Goal: Task Accomplishment & Management: Use online tool/utility

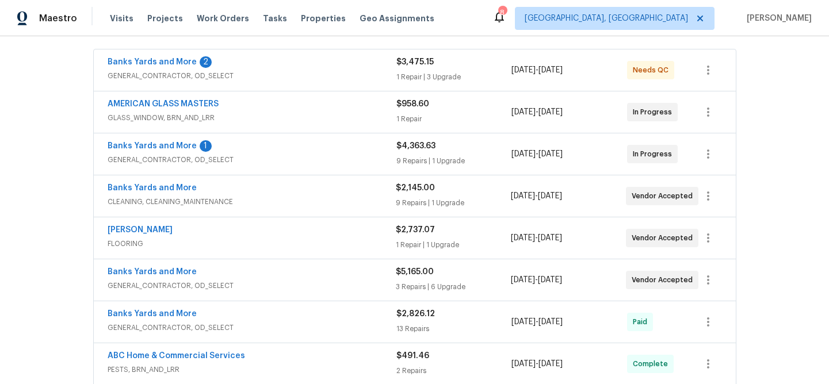
scroll to position [74, 0]
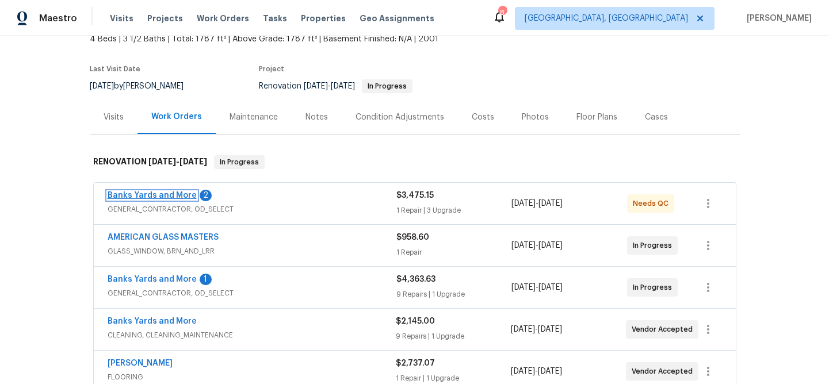
click at [133, 197] on link "Banks Yards and More" at bounding box center [152, 195] width 89 height 8
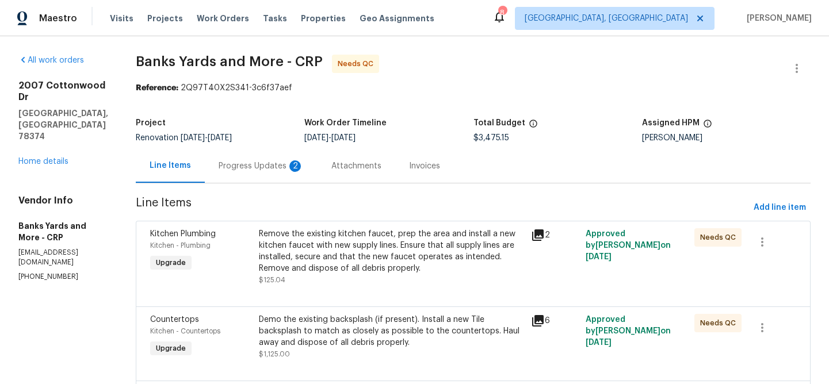
click at [253, 166] on div "Progress Updates 2" at bounding box center [260, 165] width 85 height 11
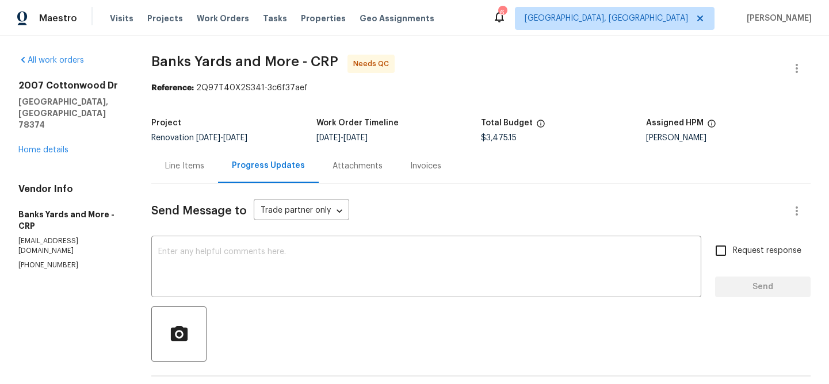
click at [175, 167] on div "Line Items" at bounding box center [184, 165] width 39 height 11
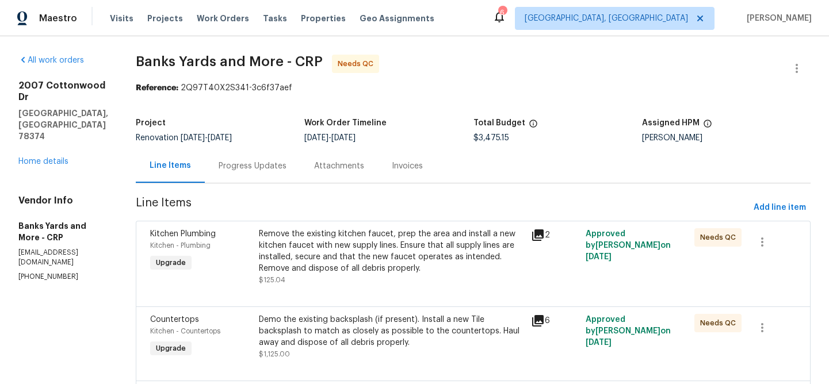
click at [384, 255] on div "Remove the existing kitchen faucet, prep the area and install a new kitchen fau…" at bounding box center [391, 251] width 265 height 46
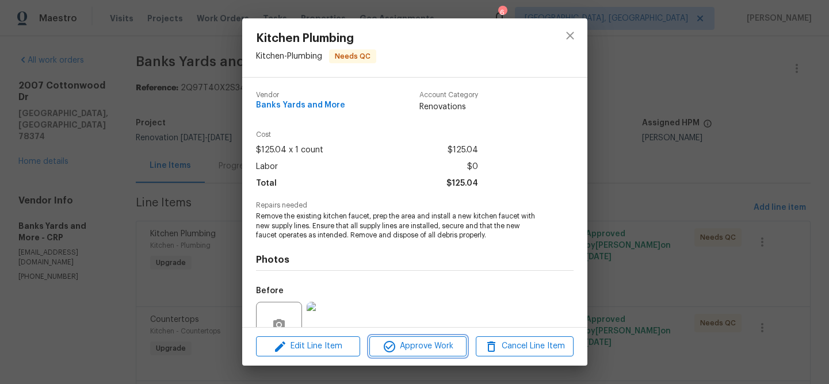
click at [407, 347] on span "Approve Work" at bounding box center [418, 346] width 90 height 14
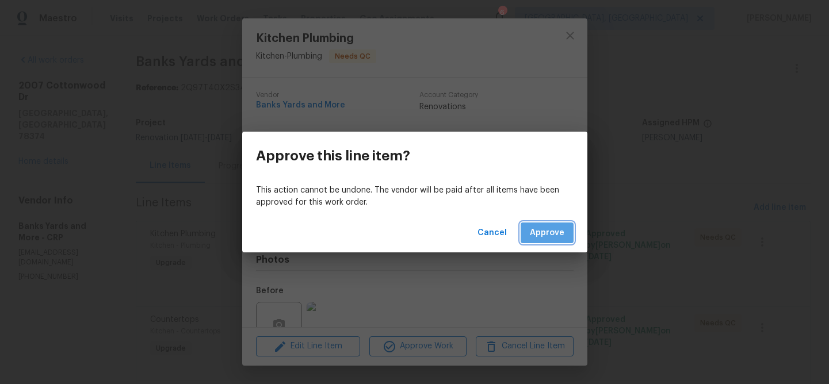
click at [550, 244] on div "Cancel Approve" at bounding box center [414, 233] width 345 height 40
click at [554, 232] on span "Approve" at bounding box center [547, 233] width 34 height 14
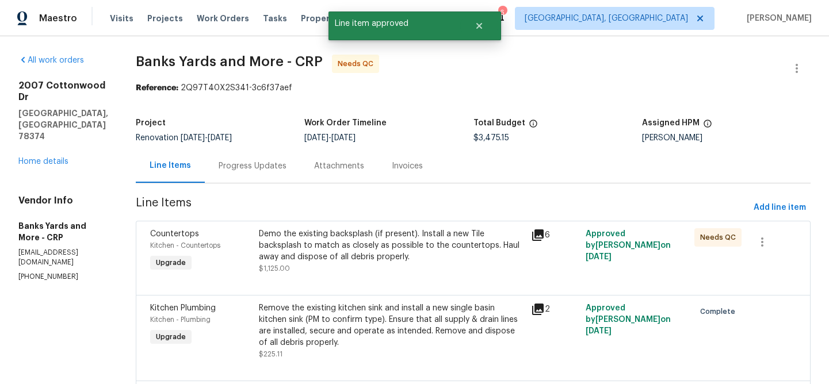
click at [392, 244] on div "Demo the existing backsplash (if present). Install a new Tile backsplash to mat…" at bounding box center [391, 245] width 265 height 34
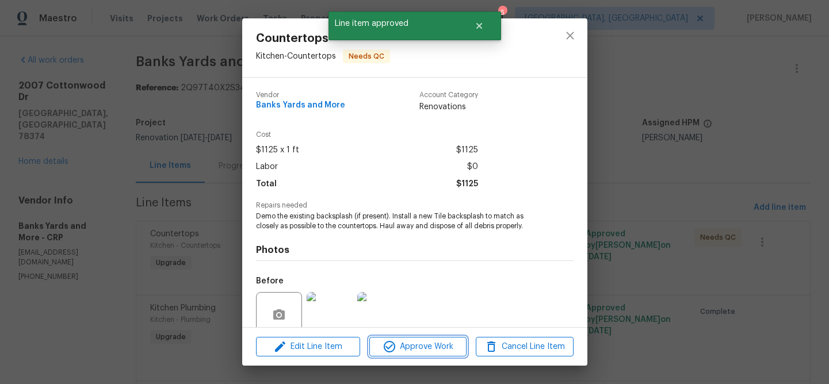
click at [398, 350] on span "Approve Work" at bounding box center [418, 347] width 90 height 14
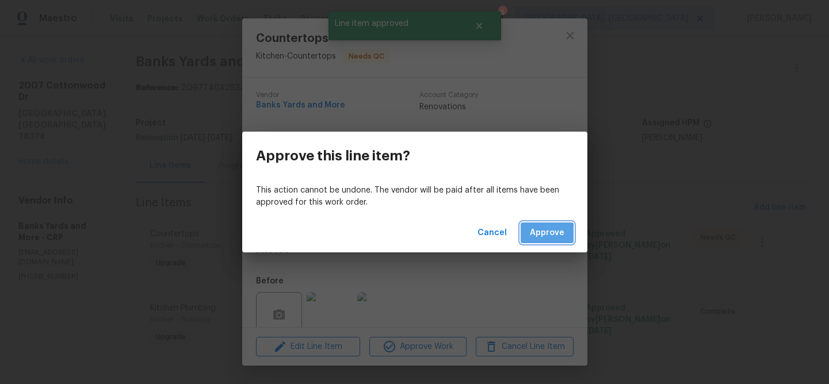
click at [547, 236] on span "Approve" at bounding box center [547, 233] width 34 height 14
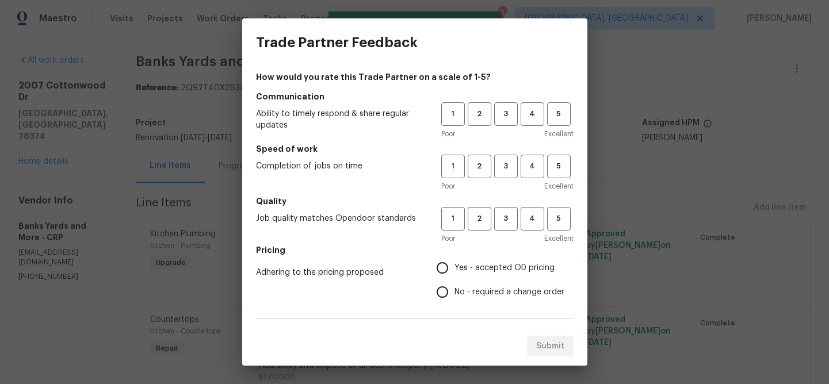
scroll to position [2, 0]
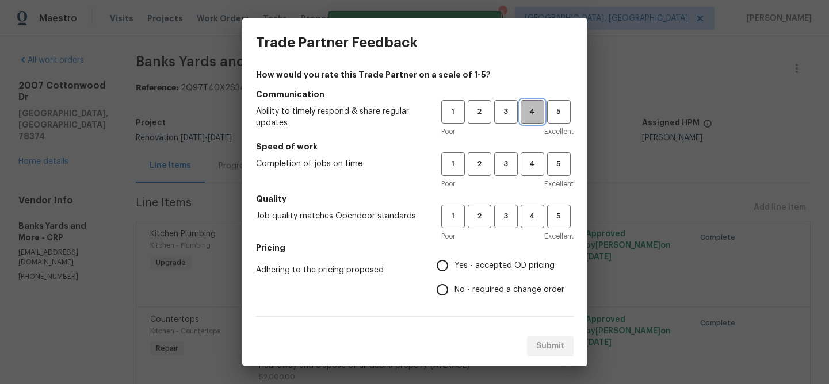
click at [523, 106] on span "4" at bounding box center [532, 111] width 21 height 13
click at [526, 164] on span "4" at bounding box center [532, 164] width 21 height 13
click at [520, 224] on button "4" at bounding box center [532, 217] width 24 height 24
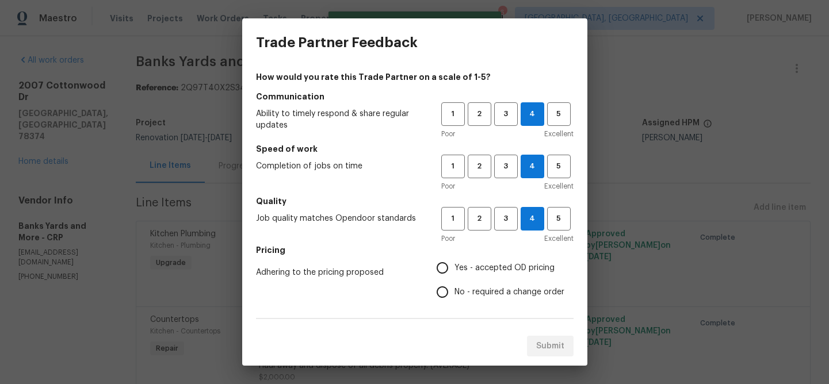
drag, startPoint x: 450, startPoint y: 265, endPoint x: 462, endPoint y: 262, distance: 13.0
click at [454, 265] on span "Yes - accepted OD pricing" at bounding box center [504, 268] width 100 height 12
click at [450, 265] on input "Yes - accepted OD pricing" at bounding box center [442, 268] width 24 height 24
radio input "true"
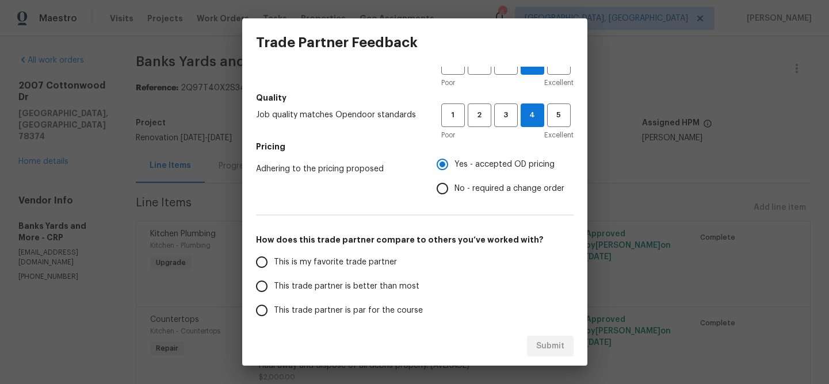
scroll to position [200, 0]
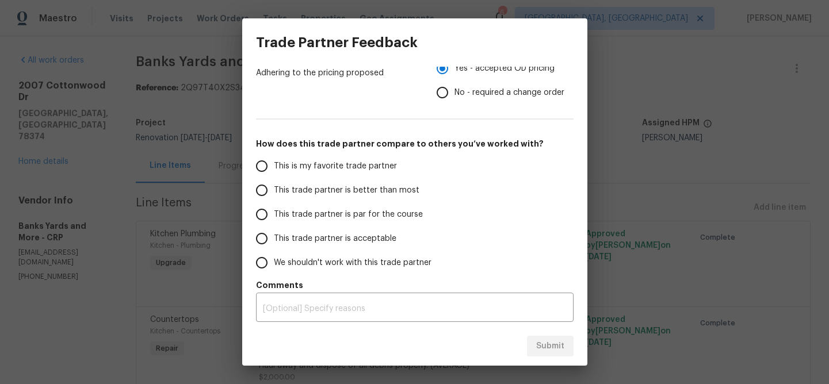
click at [269, 164] on input "This is my favorite trade partner" at bounding box center [262, 166] width 24 height 24
click at [542, 342] on span "Submit" at bounding box center [550, 346] width 28 height 14
radio input "true"
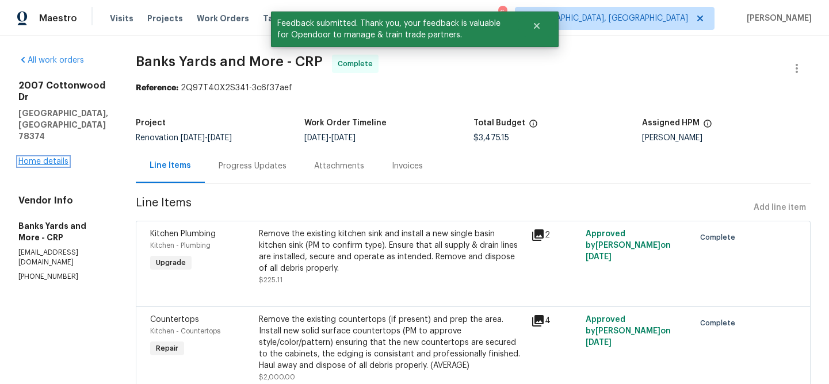
click at [53, 158] on link "Home details" at bounding box center [43, 162] width 50 height 8
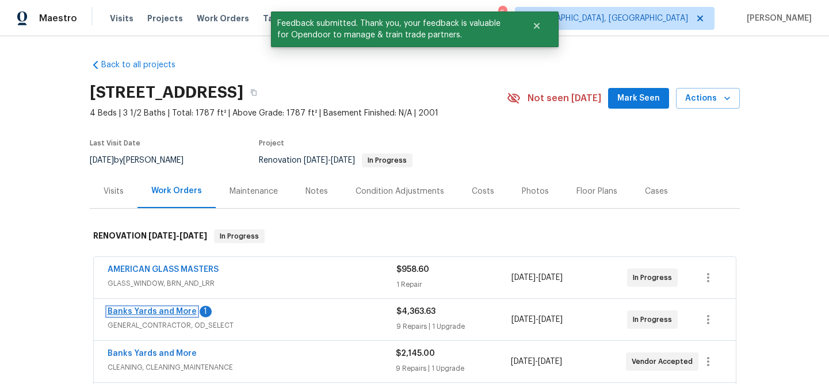
click at [159, 308] on link "Banks Yards and More" at bounding box center [152, 312] width 89 height 8
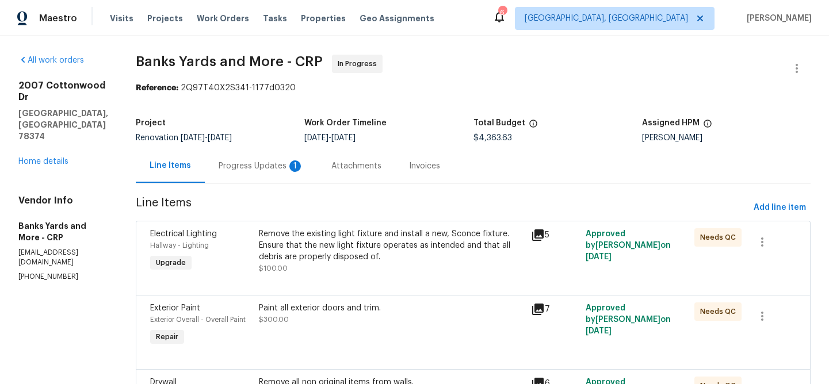
click at [248, 166] on div "Progress Updates 1" at bounding box center [260, 165] width 85 height 11
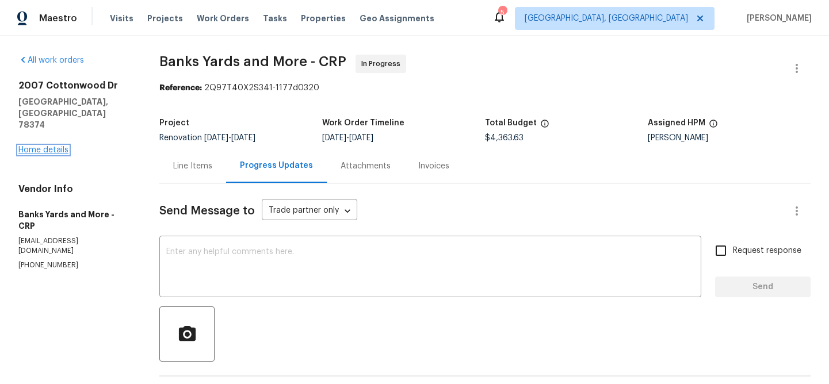
click at [30, 146] on link "Home details" at bounding box center [43, 150] width 50 height 8
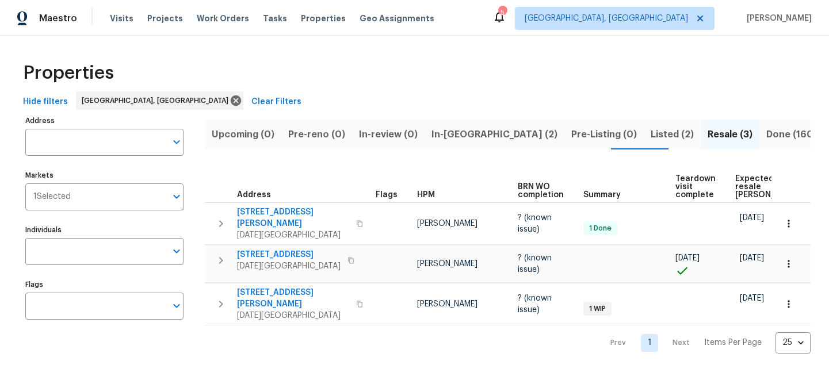
click at [650, 133] on span "Listed (2)" at bounding box center [671, 134] width 43 height 16
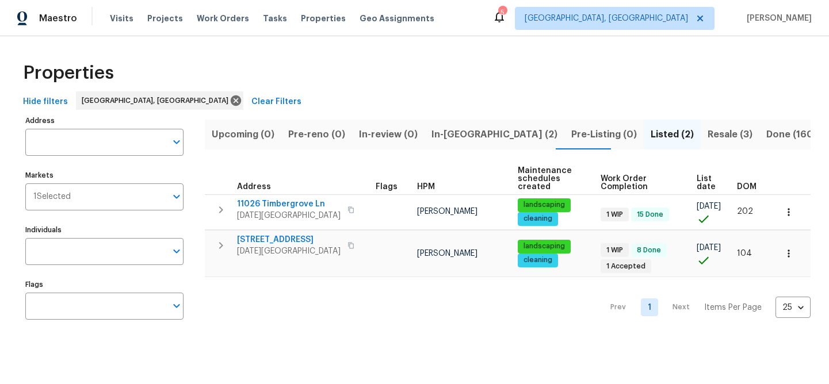
click at [707, 139] on span "Resale (3)" at bounding box center [729, 134] width 45 height 16
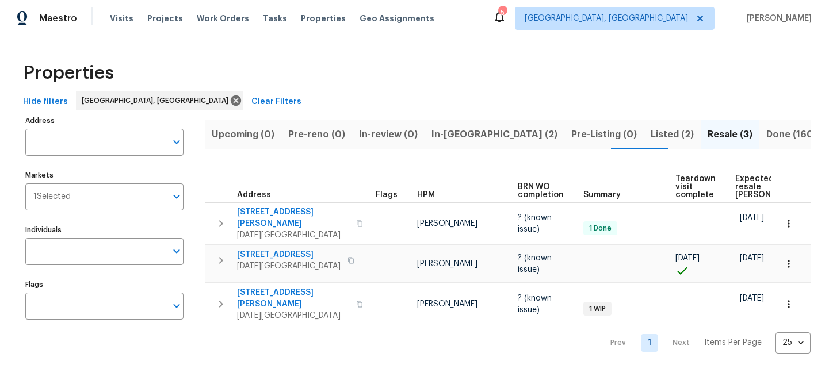
drag, startPoint x: 206, startPoint y: 137, endPoint x: 274, endPoint y: 157, distance: 70.1
click at [274, 157] on div "Upcoming (0) Pre-reno (0) In-review (0) In-reno (2) Pre-Listing (0) Listed (2) …" at bounding box center [507, 233] width 605 height 241
